Goal: Task Accomplishment & Management: Manage account settings

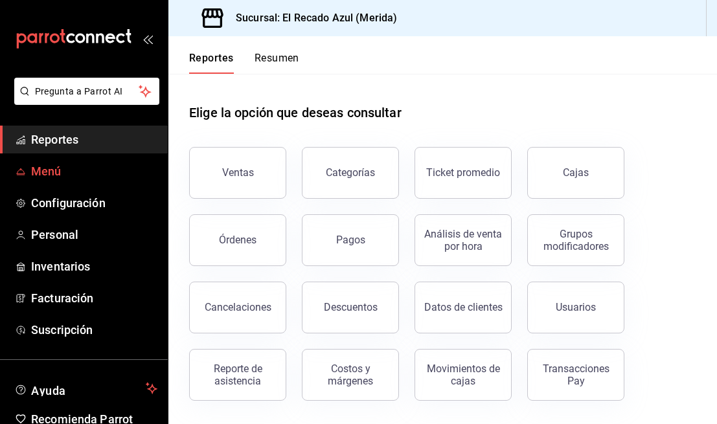
click at [83, 166] on span "Menú" at bounding box center [94, 170] width 126 height 17
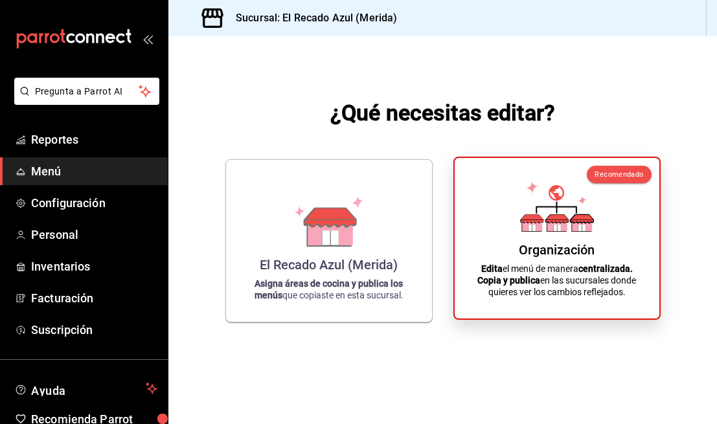
click at [571, 297] on p "Edita el menú de manera centralizada. Copia y publica en las sucursales donde q…" at bounding box center [556, 280] width 173 height 35
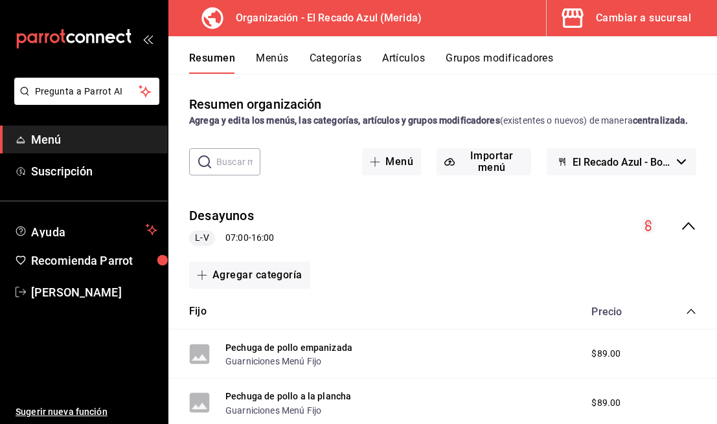
click at [410, 60] on button "Artículos" at bounding box center [403, 63] width 43 height 22
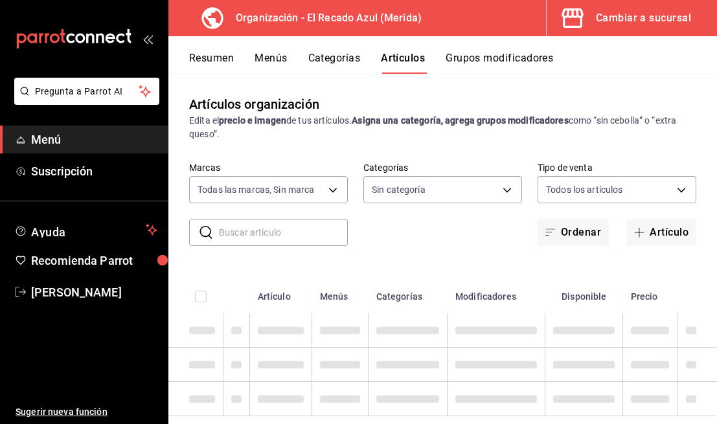
type input "4c612ecd-b065-445b-a869-7e7d52df250b"
type input "e56f0a2c-a6d2-4748-a29f-f82dce1d9313,938bb357-3fa5-41e7-9f82-b4deaffa926b,bbd92…"
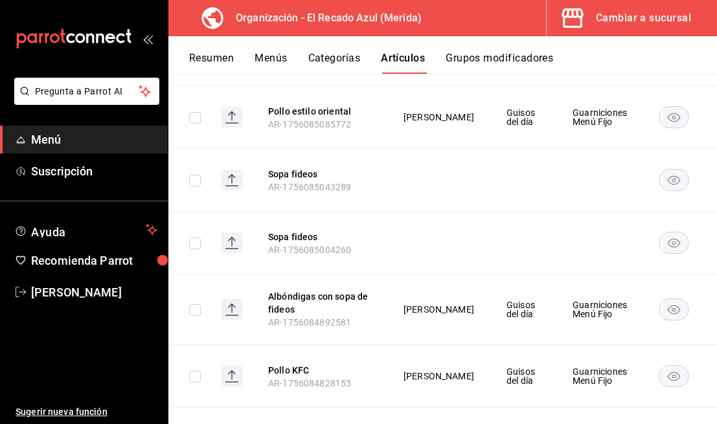
scroll to position [1052, 0]
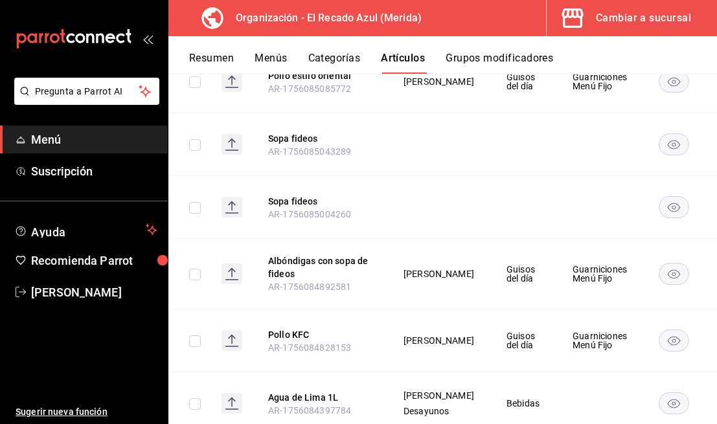
click at [335, 60] on button "Categorías" at bounding box center [334, 63] width 52 height 22
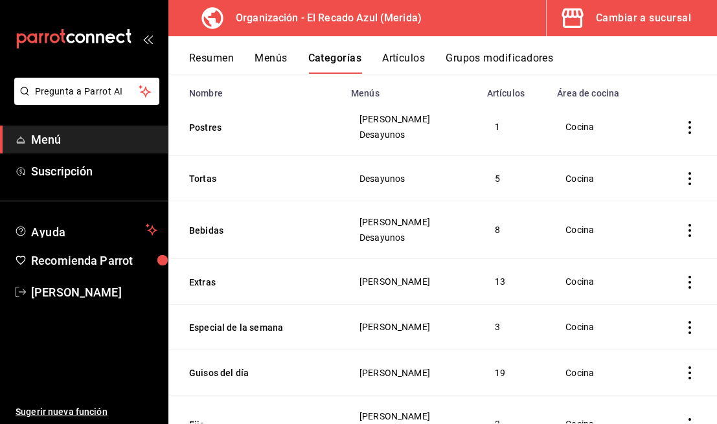
scroll to position [165, 0]
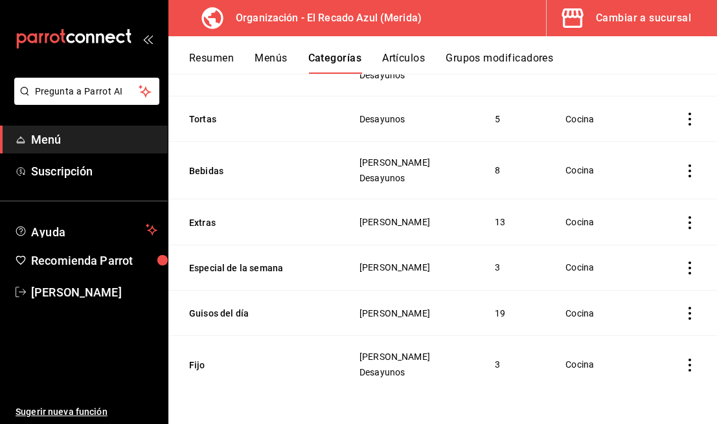
click at [693, 368] on icon "actions" at bounding box center [689, 365] width 13 height 13
click at [640, 329] on li "Editar" at bounding box center [639, 337] width 78 height 27
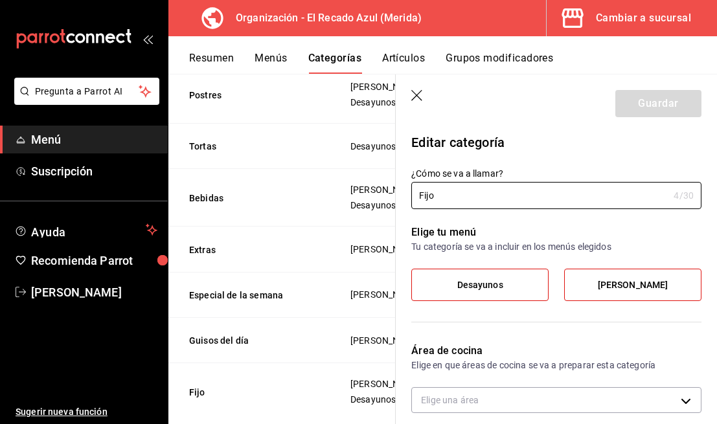
type input "25e30ef0-e08b-4402-a627-0cf77d78cc64"
radio input "false"
radio input "true"
click at [663, 300] on div "Menú Almuerzos" at bounding box center [632, 285] width 137 height 32
click at [659, 283] on span "Menú Almuerzos" at bounding box center [632, 285] width 71 height 11
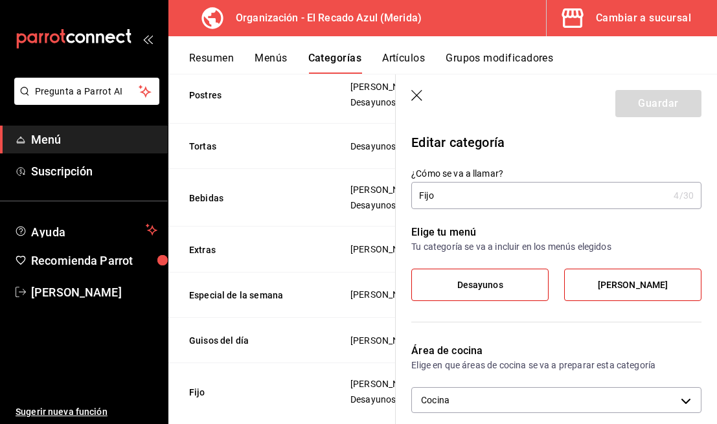
click at [0, 0] on input "Menú Almuerzos" at bounding box center [0, 0] width 0 height 0
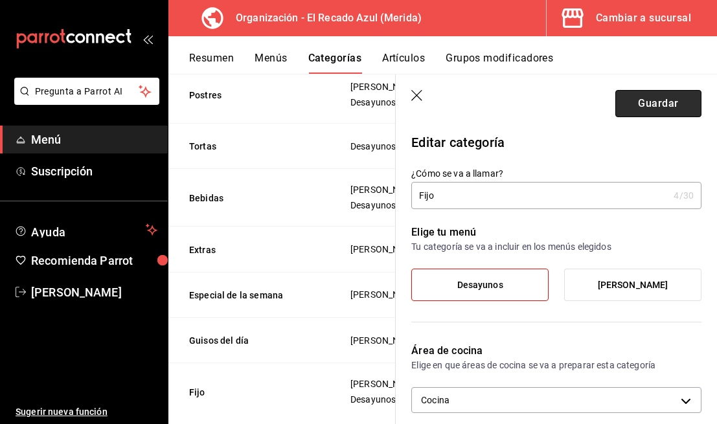
click at [674, 109] on button "Guardar" at bounding box center [658, 103] width 86 height 27
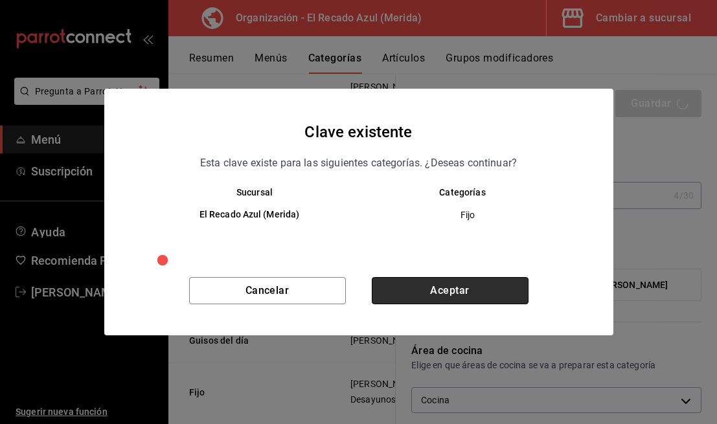
click at [434, 300] on button "Aceptar" at bounding box center [450, 290] width 157 height 27
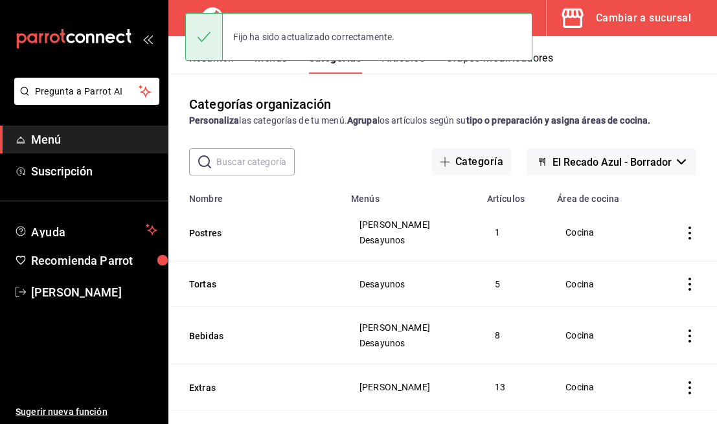
scroll to position [152, 0]
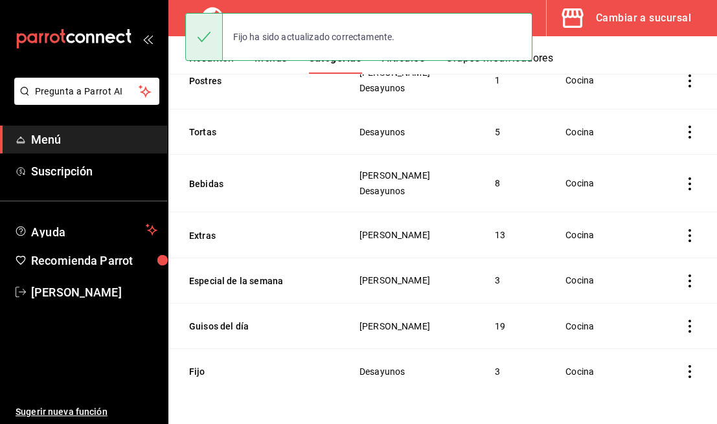
click at [695, 382] on td "categoriesTable" at bounding box center [684, 371] width 65 height 45
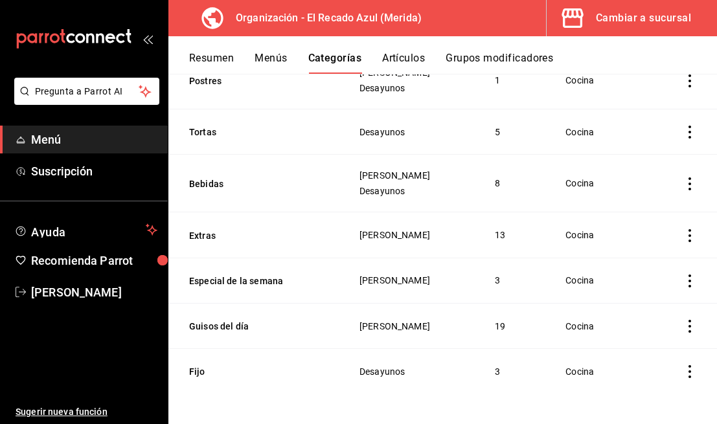
click at [689, 368] on icon "actions" at bounding box center [689, 371] width 13 height 13
click at [662, 340] on span "Editar" at bounding box center [651, 337] width 34 height 14
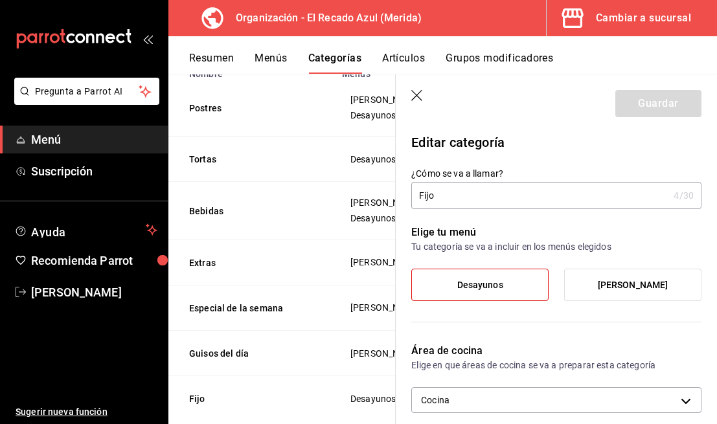
click at [635, 280] on span "Menú Almuerzos" at bounding box center [632, 285] width 71 height 11
click at [0, 0] on input "Menú Almuerzos" at bounding box center [0, 0] width 0 height 0
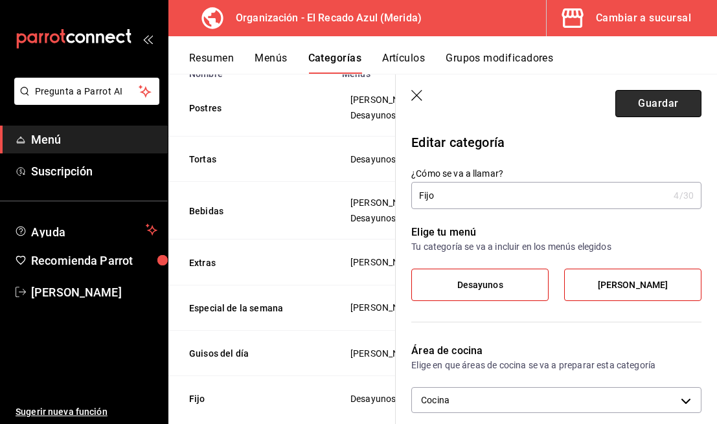
click at [678, 100] on button "Guardar" at bounding box center [658, 103] width 86 height 27
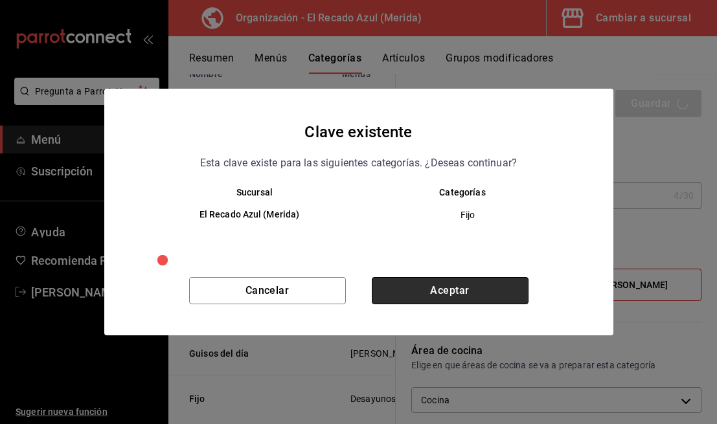
click at [506, 282] on button "Aceptar" at bounding box center [450, 290] width 157 height 27
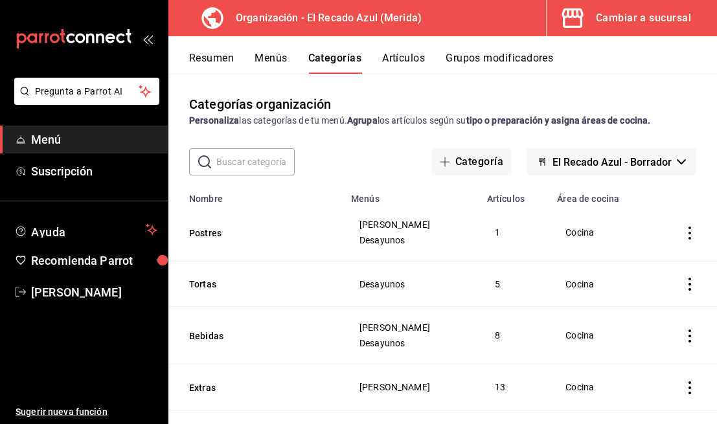
click at [276, 63] on button "Menús" at bounding box center [270, 63] width 32 height 22
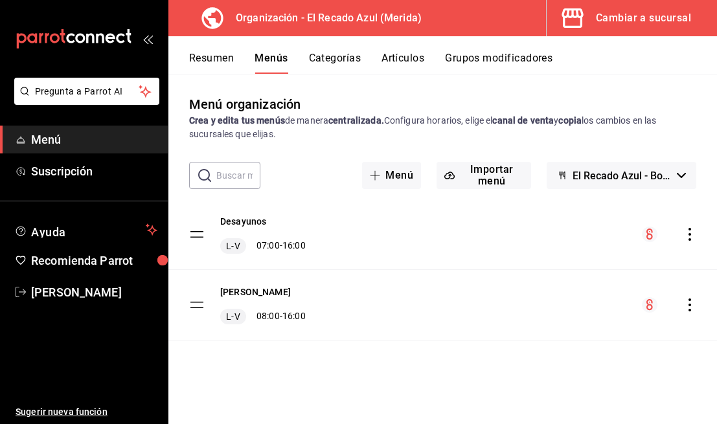
click at [689, 303] on icon "actions" at bounding box center [689, 304] width 13 height 13
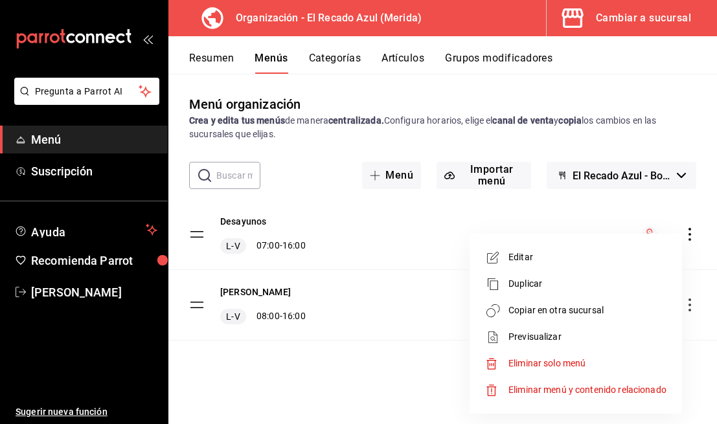
click at [391, 351] on div at bounding box center [358, 212] width 717 height 424
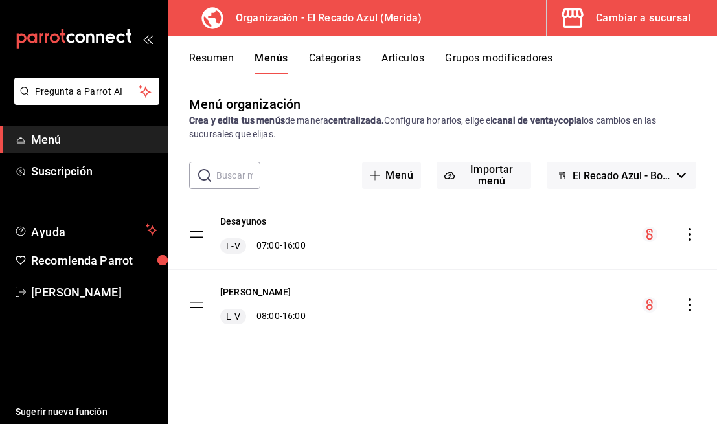
click at [687, 305] on icon "actions" at bounding box center [689, 304] width 13 height 13
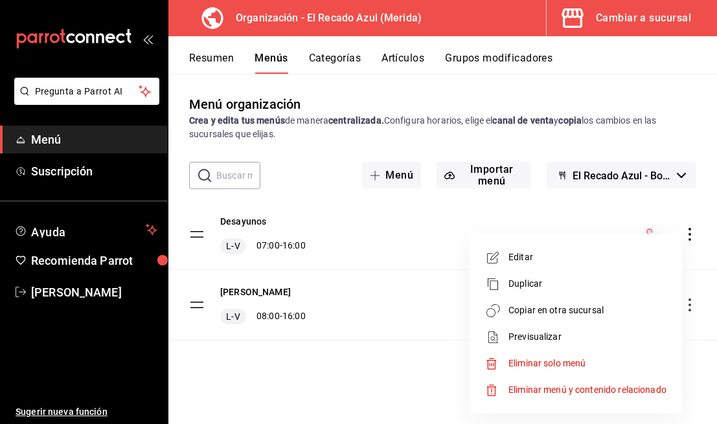
click at [531, 260] on span "Editar" at bounding box center [587, 257] width 158 height 14
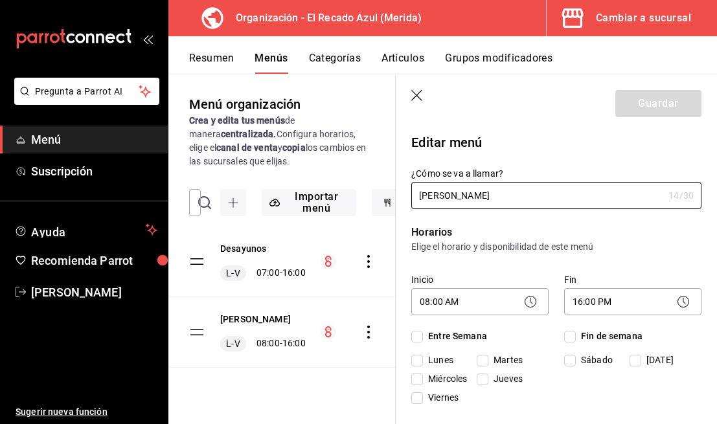
checkbox input "true"
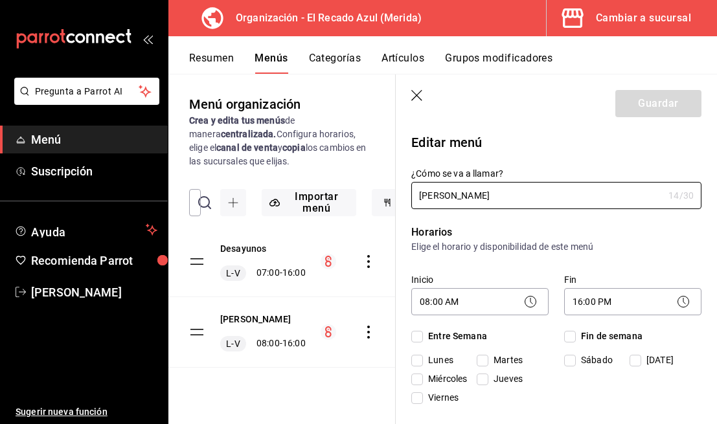
checkbox input "true"
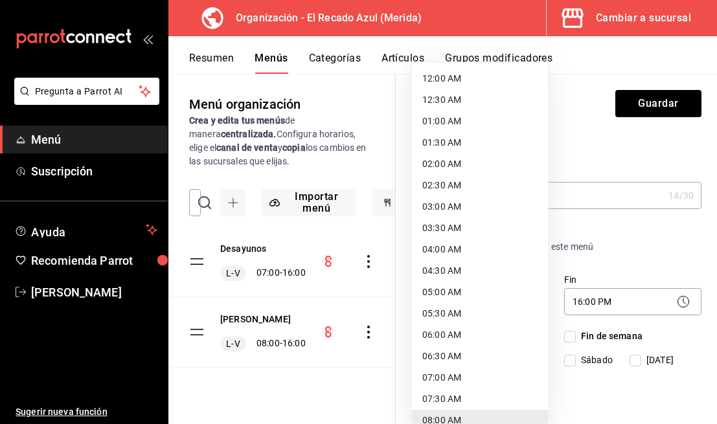
click at [486, 302] on body "Pregunta a Parrot AI Menú Suscripción Ayuda Recomienda Parrot Saul Alfonso Cerv…" at bounding box center [358, 212] width 717 height 424
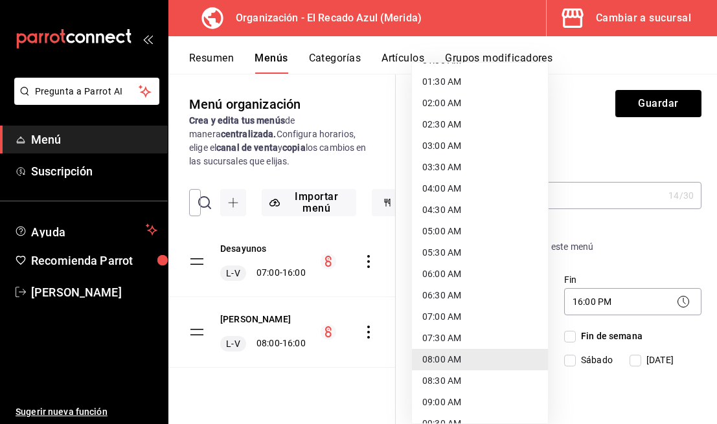
scroll to position [61, 0]
click at [478, 308] on li "07:00 AM" at bounding box center [480, 316] width 136 height 21
type input "07:00"
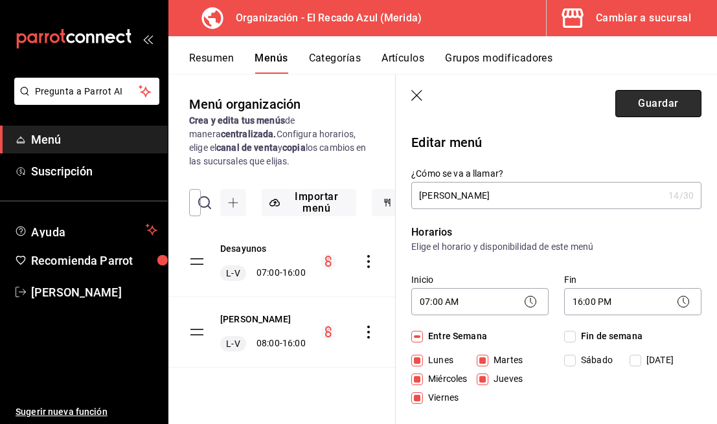
click at [656, 98] on button "Guardar" at bounding box center [658, 103] width 86 height 27
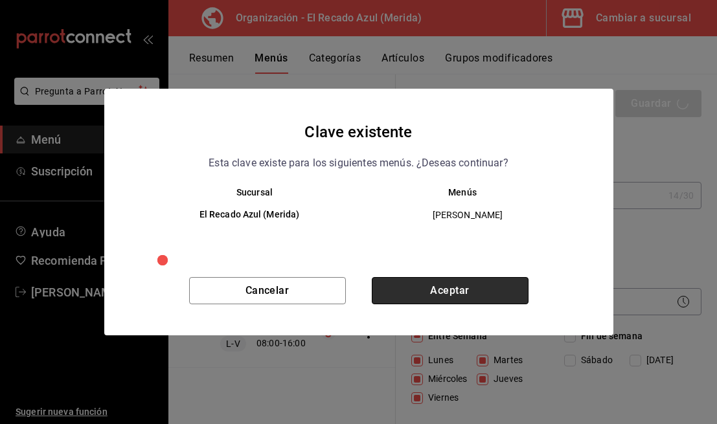
click at [464, 299] on button "Aceptar" at bounding box center [450, 290] width 157 height 27
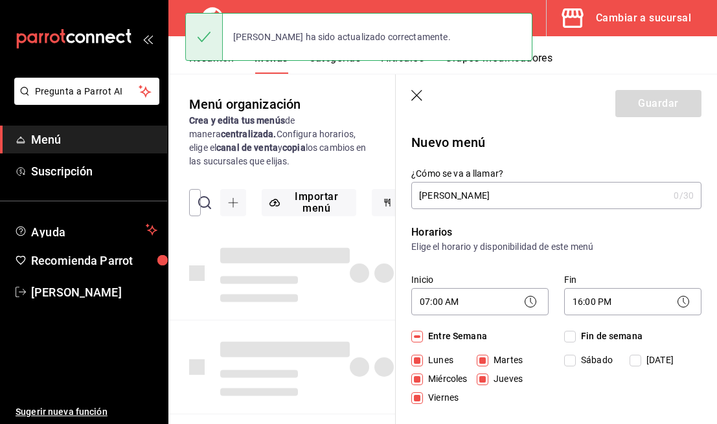
checkbox input "false"
type input "1756386512775"
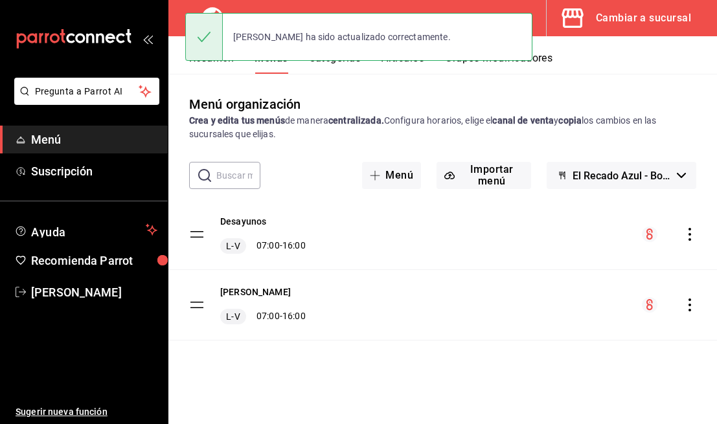
click at [692, 306] on icon "actions" at bounding box center [689, 304] width 13 height 13
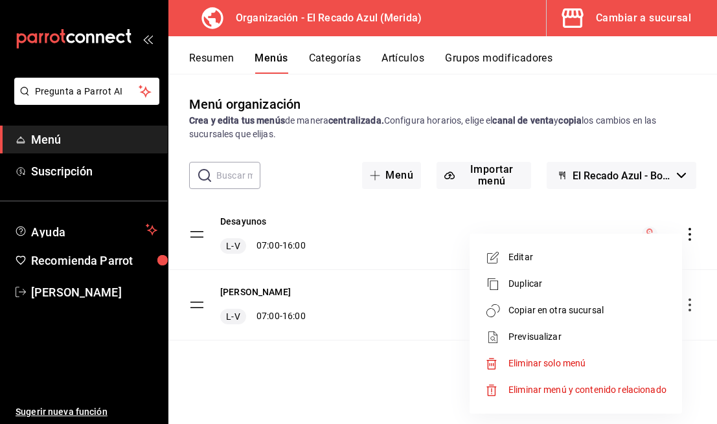
click at [581, 320] on li "Copiar en otra sucursal" at bounding box center [575, 310] width 202 height 27
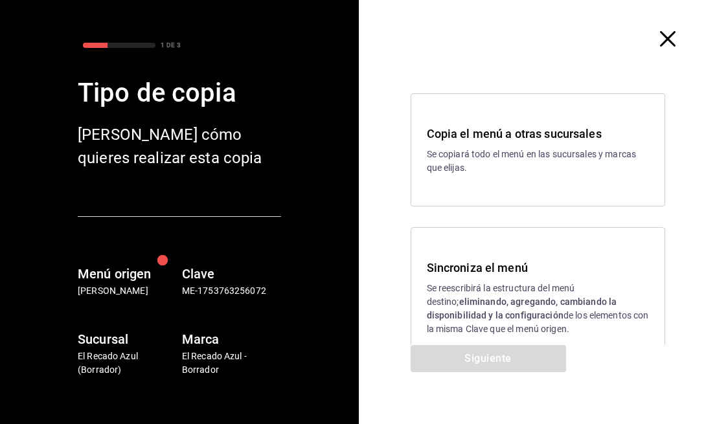
click at [487, 306] on strong "eliminando, agregando, cambiando la disponibilidad y la configuración" at bounding box center [522, 308] width 190 height 24
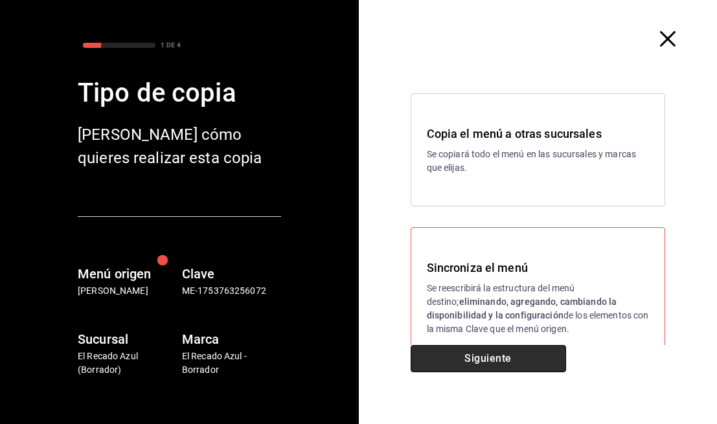
click at [496, 358] on button "Siguiente" at bounding box center [487, 358] width 155 height 27
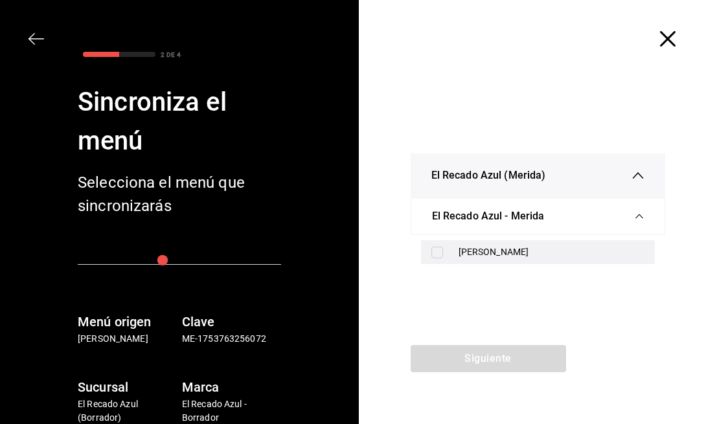
click at [509, 261] on div "Menú Almuerzos" at bounding box center [538, 252] width 234 height 24
checkbox input "true"
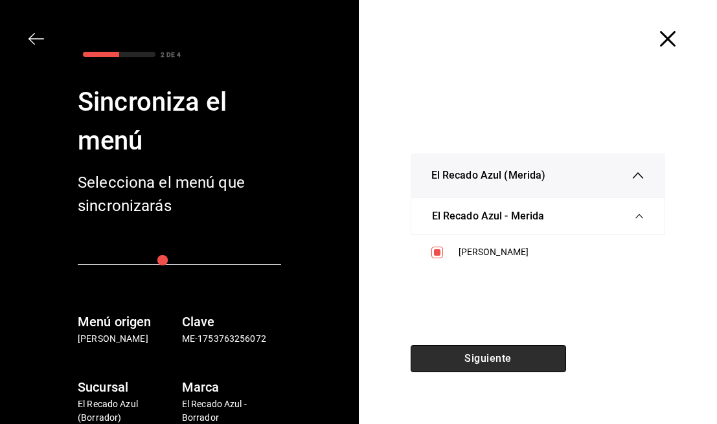
click at [511, 361] on button "Siguiente" at bounding box center [487, 358] width 155 height 27
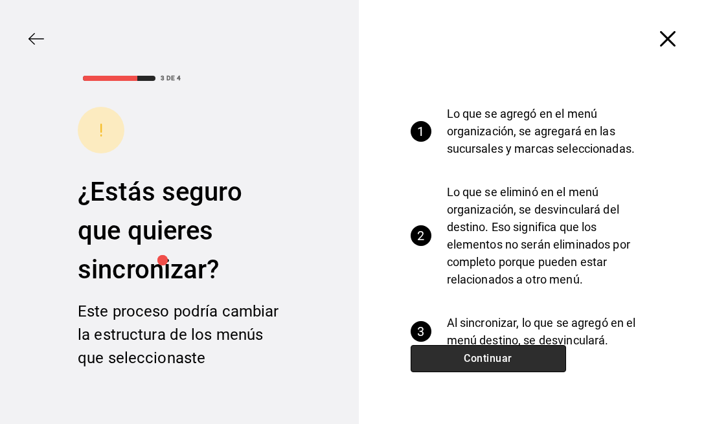
click at [511, 361] on button "Continuar" at bounding box center [487, 358] width 155 height 27
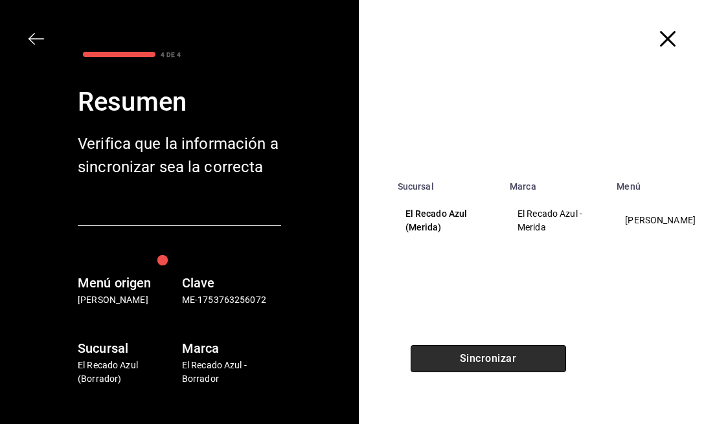
click at [511, 361] on button "Sincronizar" at bounding box center [487, 358] width 155 height 27
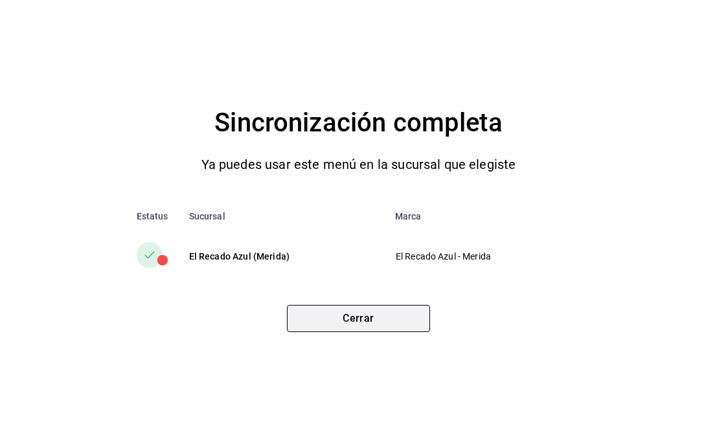
click at [403, 326] on button "Cerrar" at bounding box center [358, 318] width 143 height 27
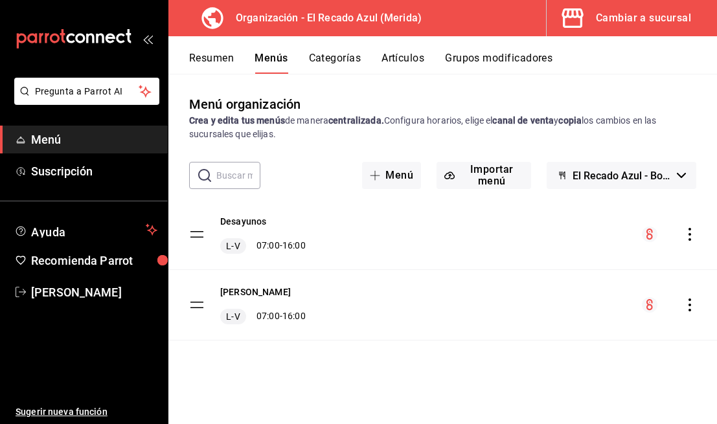
click at [689, 237] on icon "actions" at bounding box center [689, 234] width 13 height 13
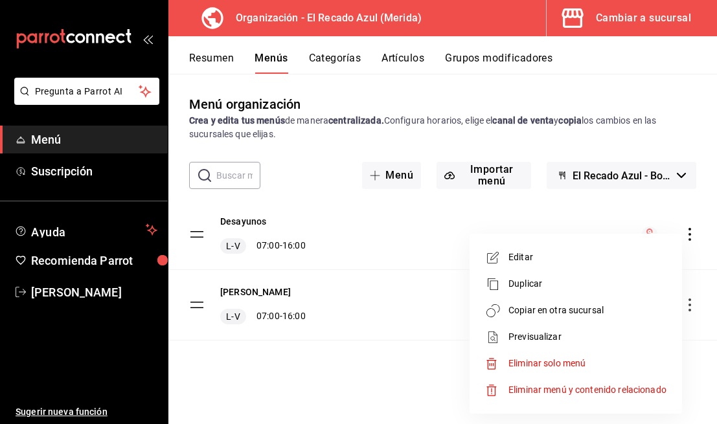
click at [581, 309] on span "Copiar en otra sucursal" at bounding box center [587, 311] width 158 height 14
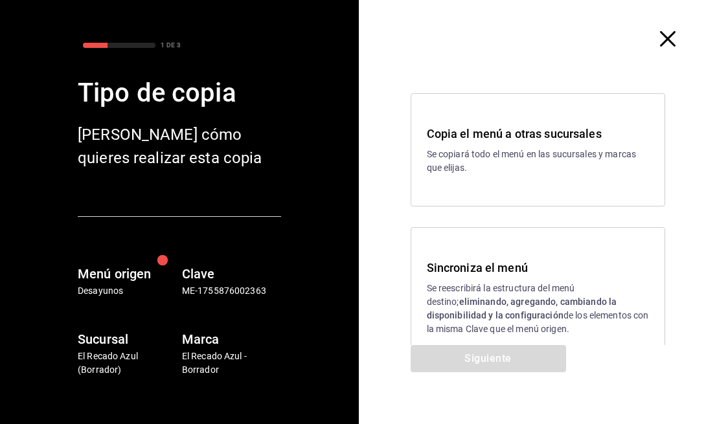
click at [536, 278] on div "Sincroniza el menú Se reescribirá la estructura del menú destino; eliminando, a…" at bounding box center [538, 297] width 223 height 77
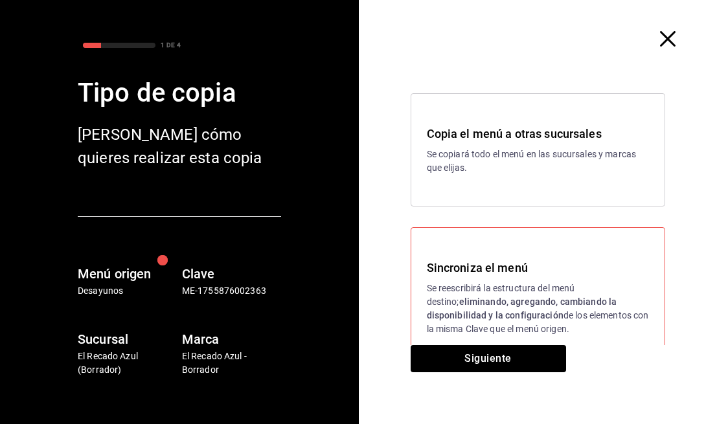
click at [528, 386] on div "Siguiente" at bounding box center [488, 384] width 259 height 79
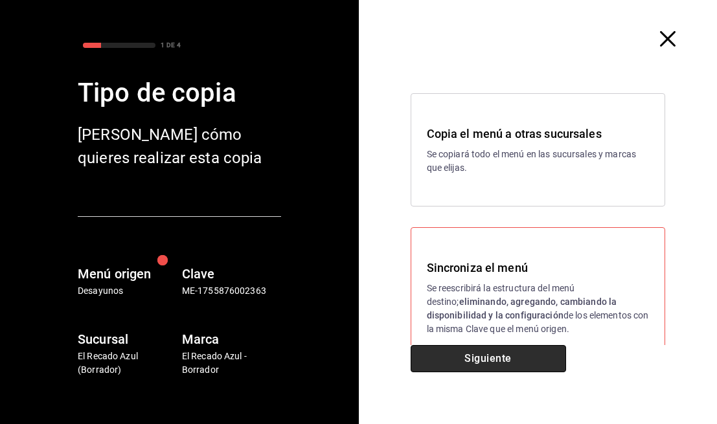
click at [534, 362] on button "Siguiente" at bounding box center [487, 358] width 155 height 27
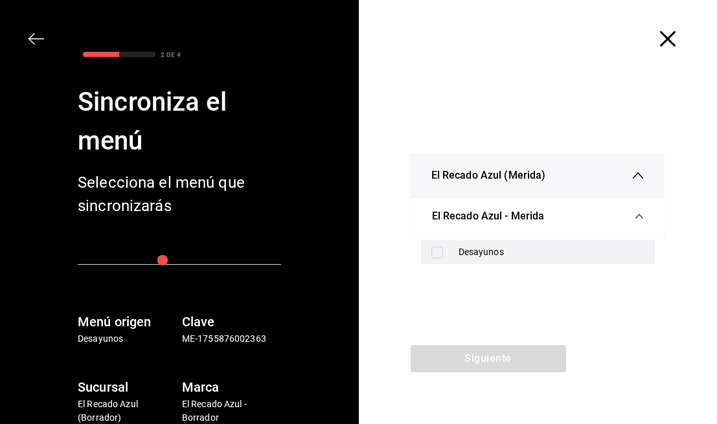
click at [518, 258] on div "Desayunos" at bounding box center [551, 252] width 186 height 14
checkbox input "true"
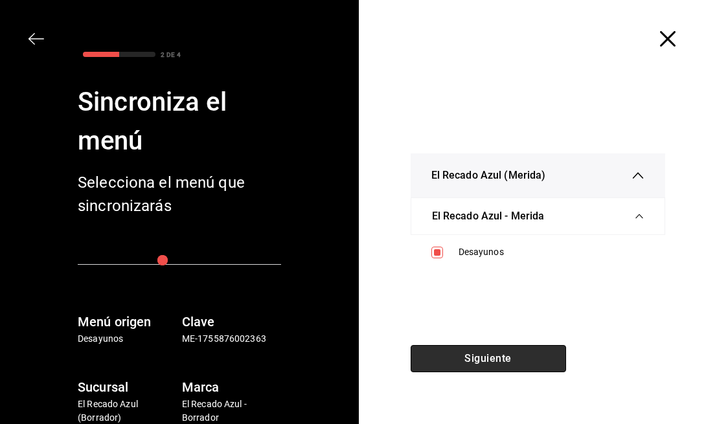
click at [529, 352] on button "Siguiente" at bounding box center [487, 358] width 155 height 27
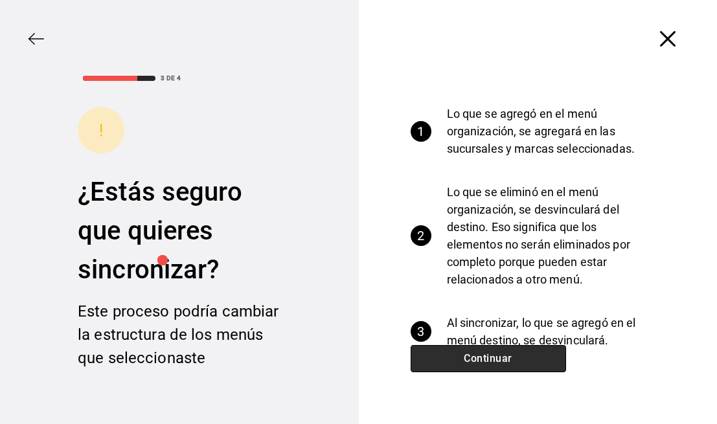
click at [529, 352] on button "Continuar" at bounding box center [487, 358] width 155 height 27
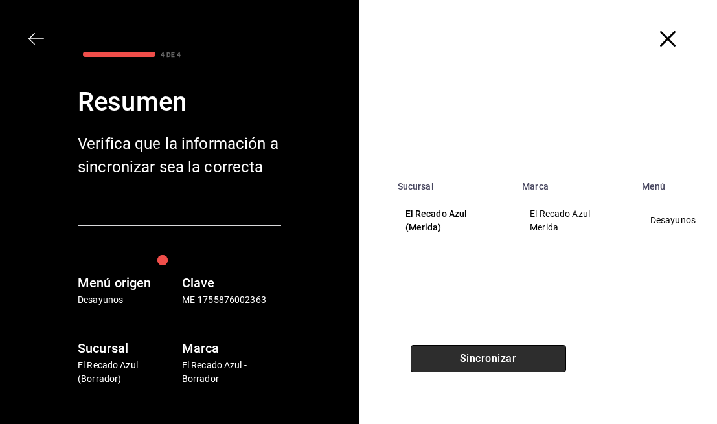
click at [529, 352] on button "Sincronizar" at bounding box center [487, 358] width 155 height 27
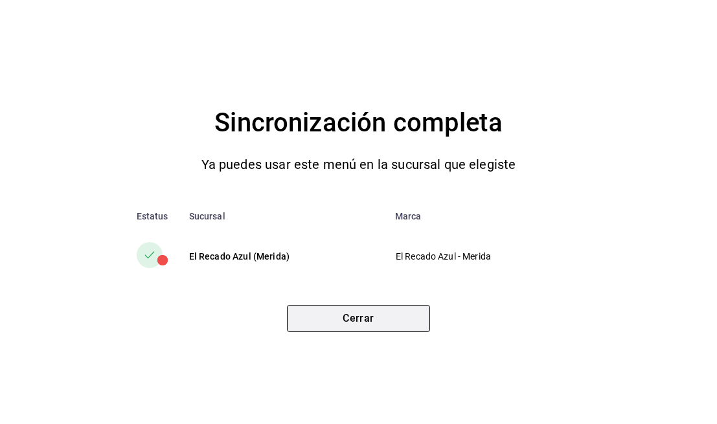
click at [404, 326] on button "Cerrar" at bounding box center [358, 318] width 143 height 27
